Goal: Find specific page/section: Find specific page/section

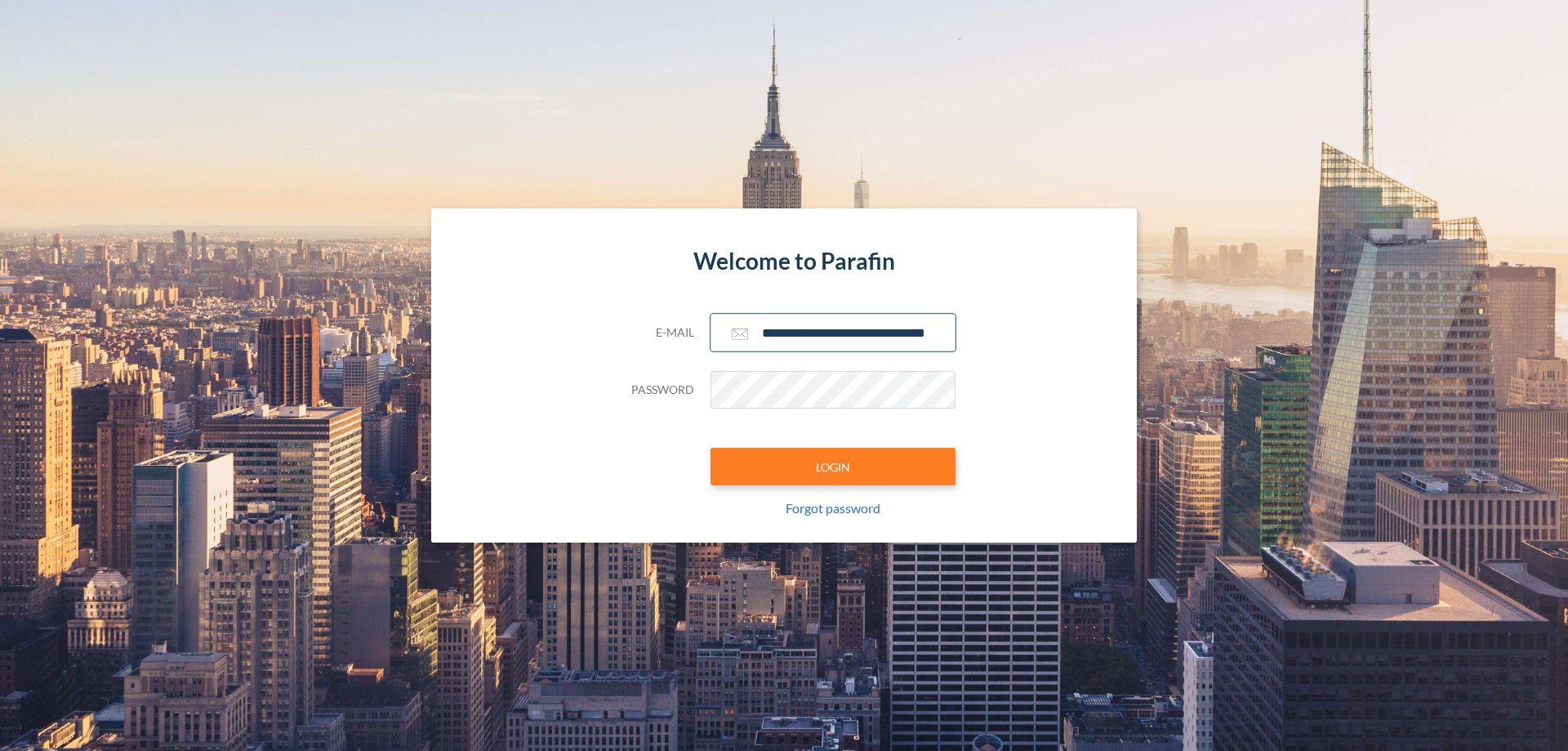
type input "**********"
click at [833, 467] on button "LOGIN" at bounding box center [832, 466] width 245 height 38
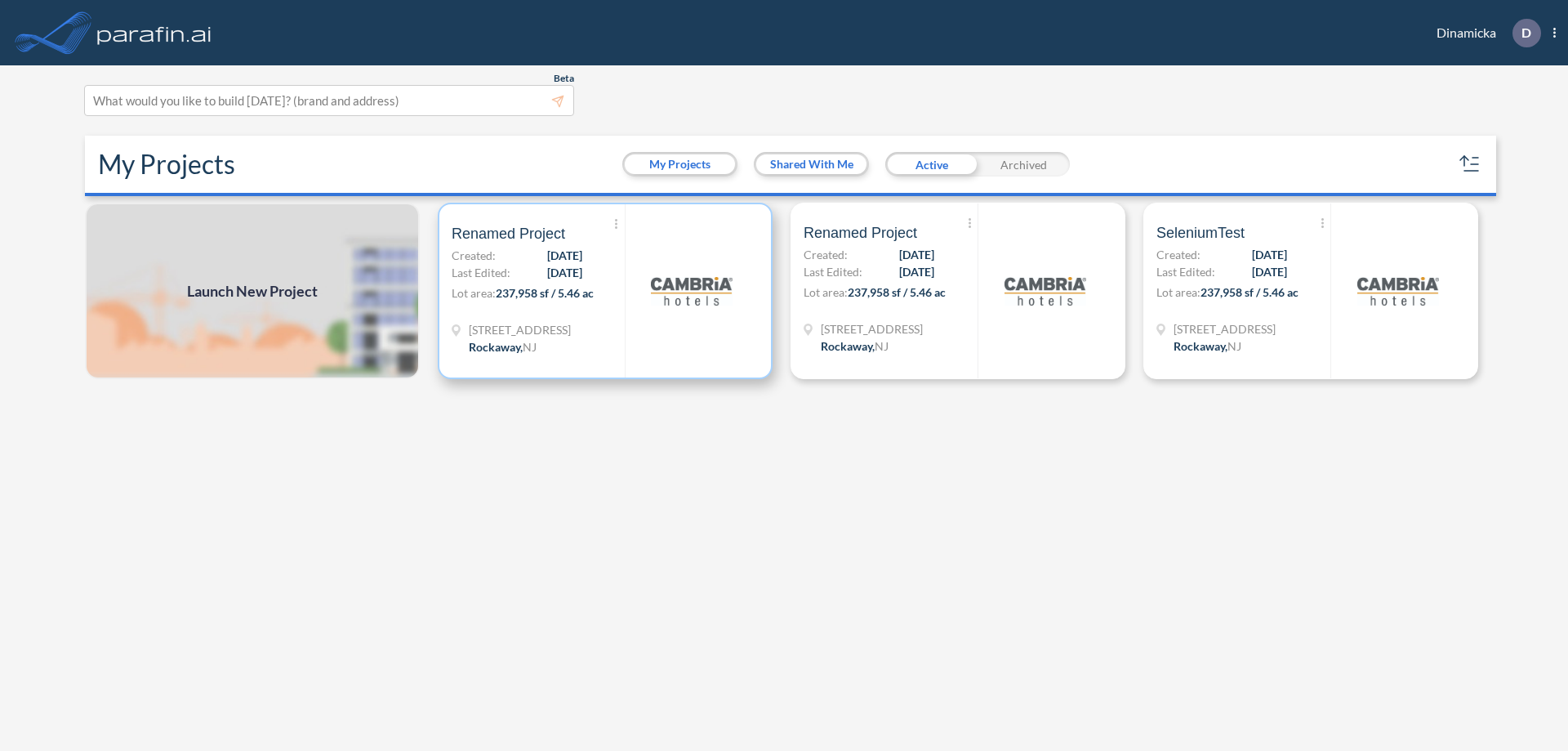
scroll to position [4, 0]
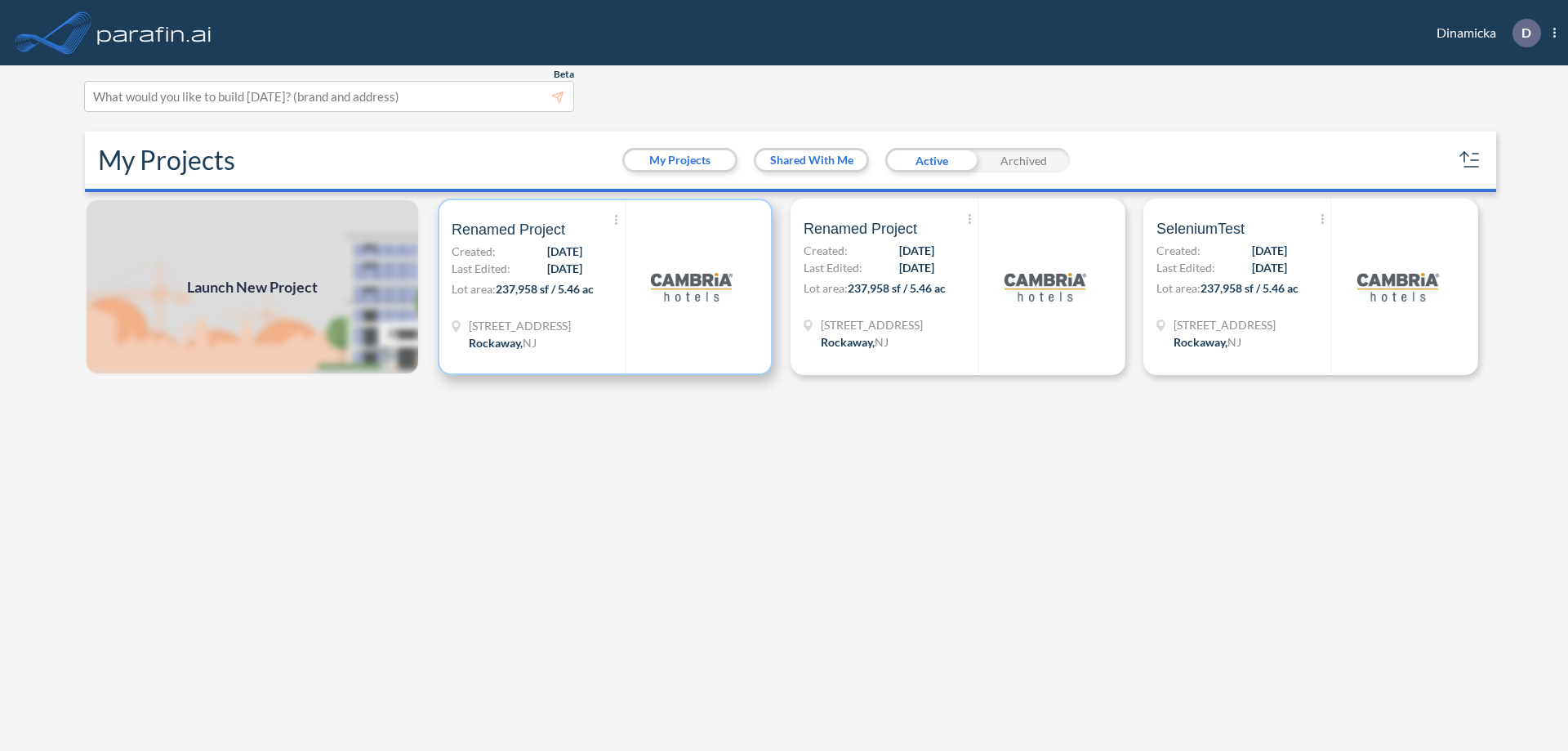
click at [605, 287] on p "Lot area: 237,958 sf / 5.46 ac" at bounding box center [538, 292] width 173 height 24
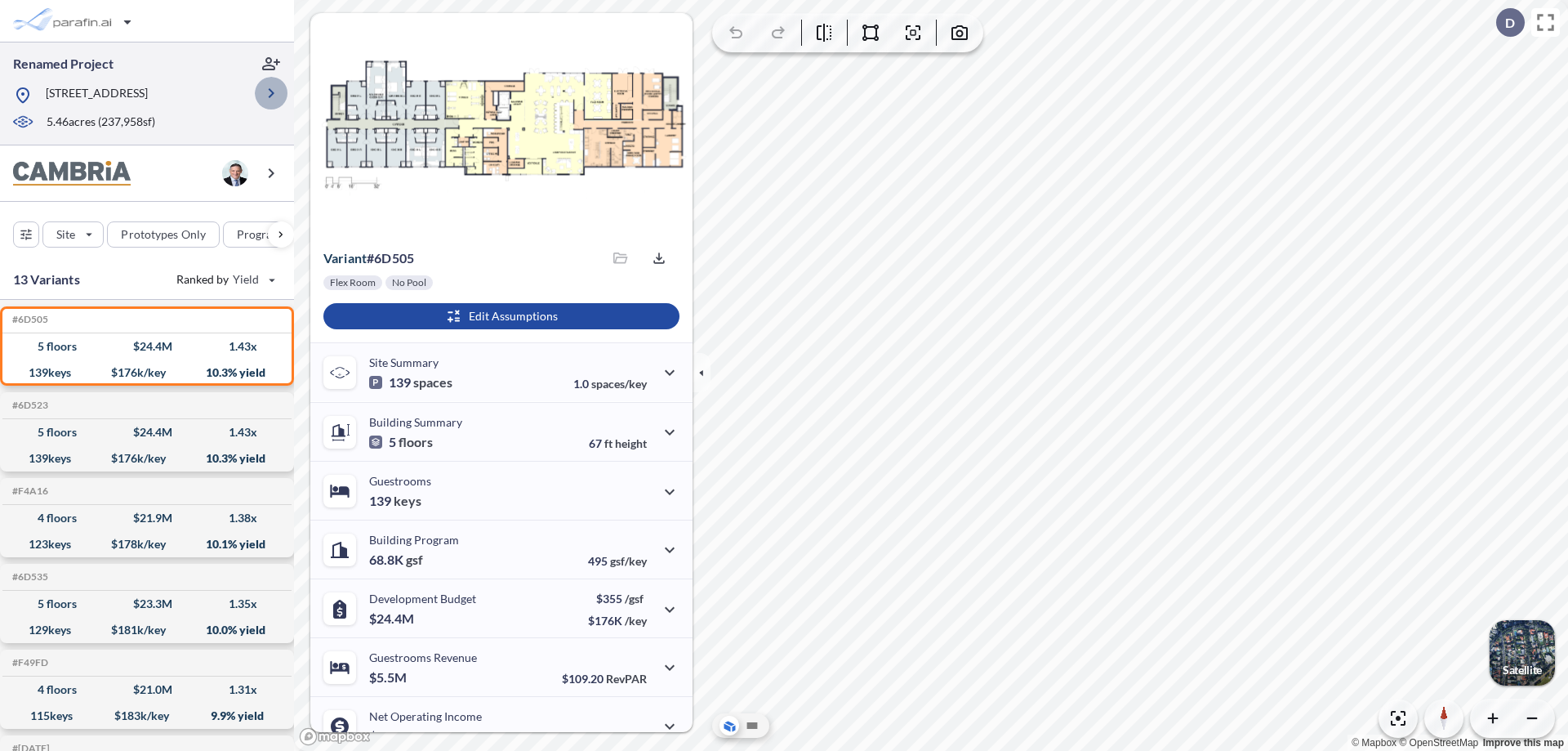
click at [272, 93] on icon "button" at bounding box center [271, 93] width 19 height 19
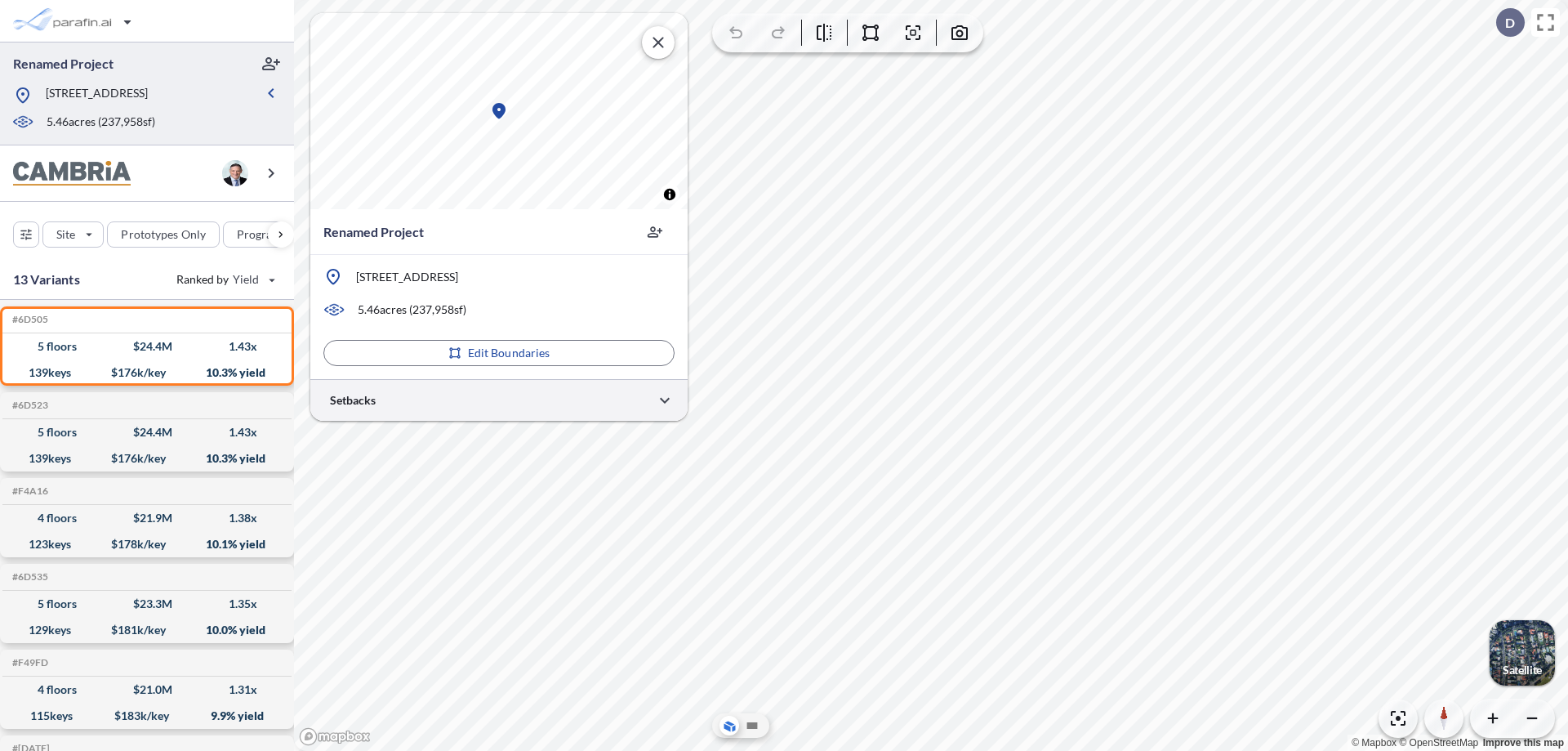
click at [499, 399] on div at bounding box center [499, 400] width 377 height 42
